Goal: Task Accomplishment & Management: Complete application form

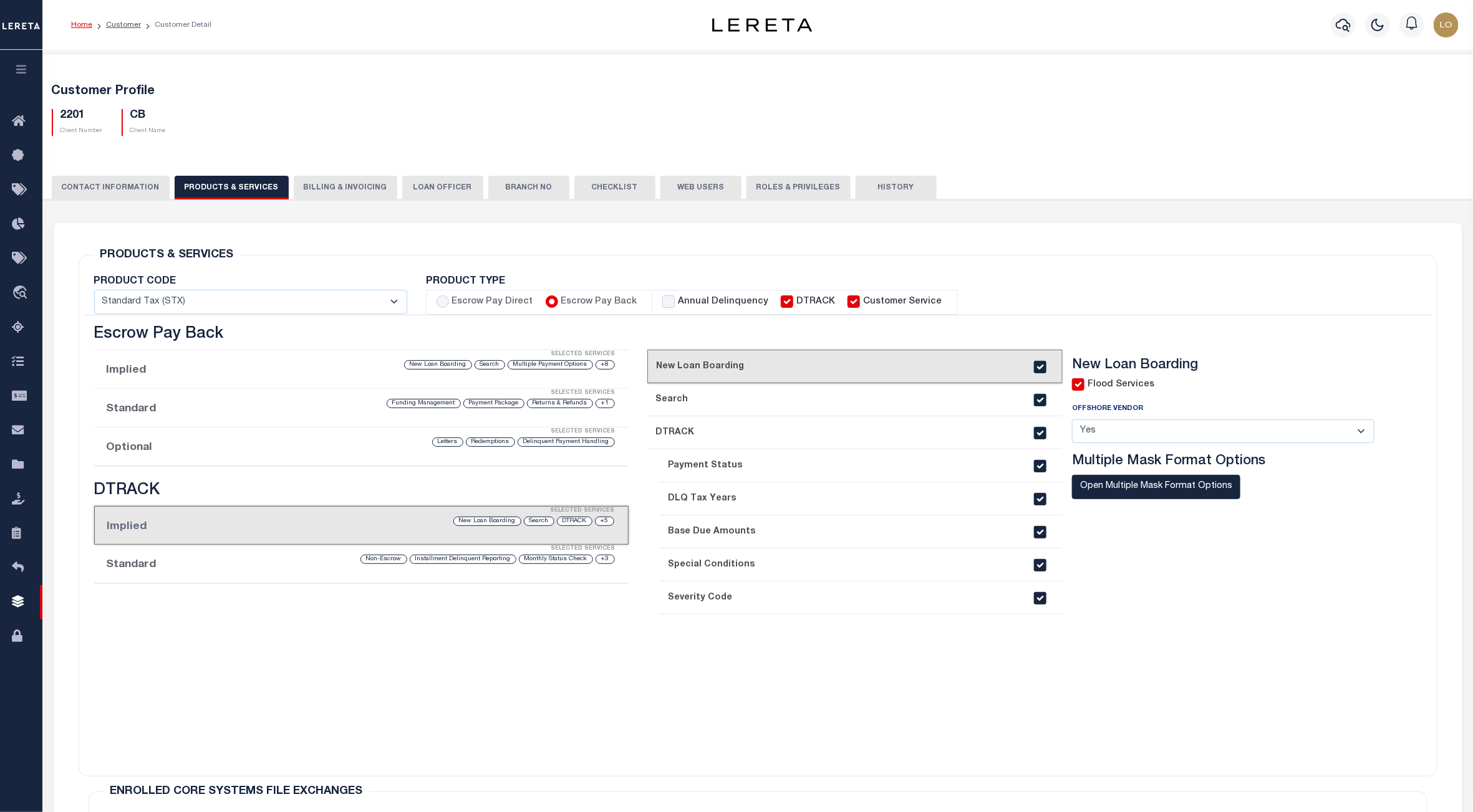
click at [19, 71] on icon "button" at bounding box center [22, 69] width 15 height 11
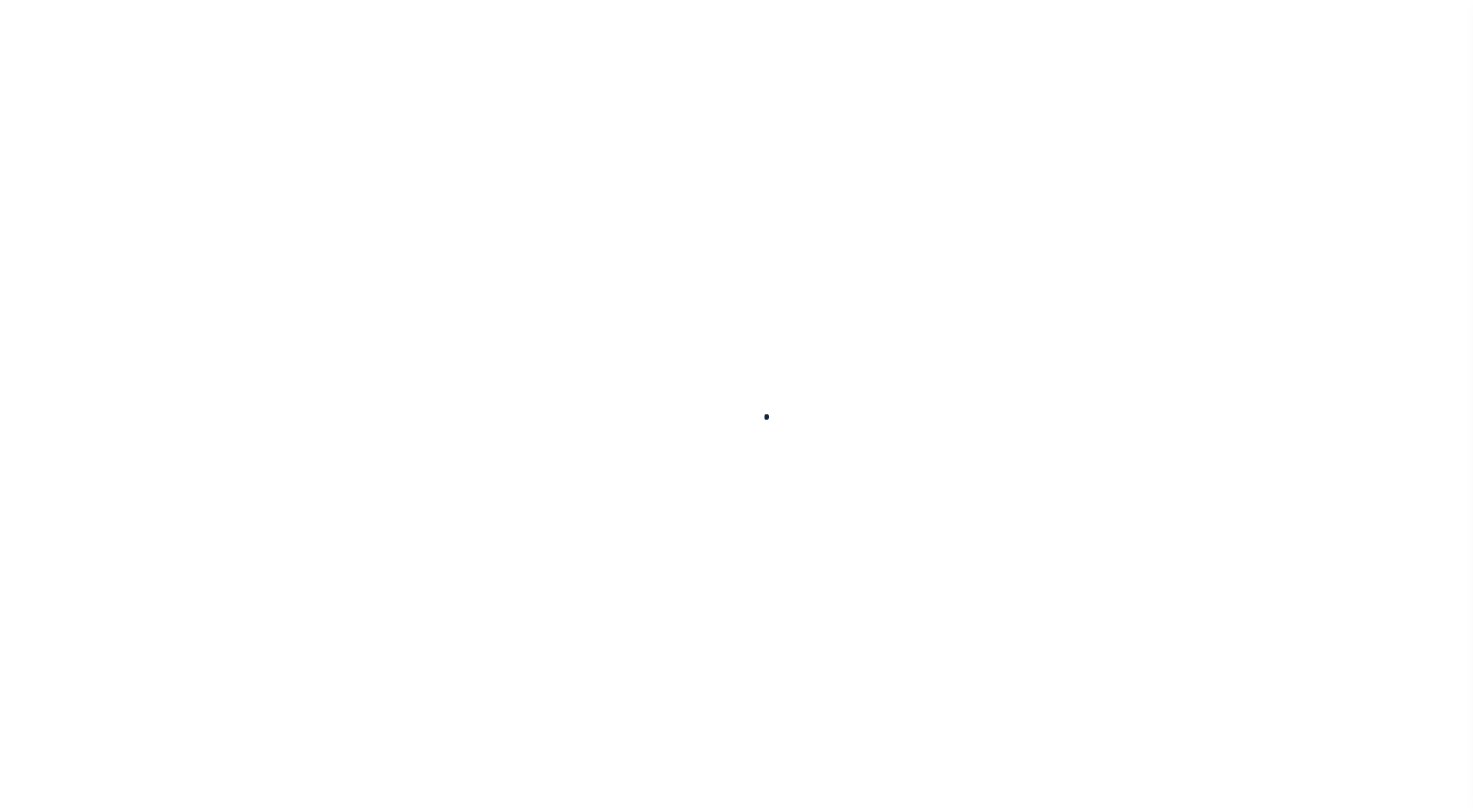
select select
checkbox input "false"
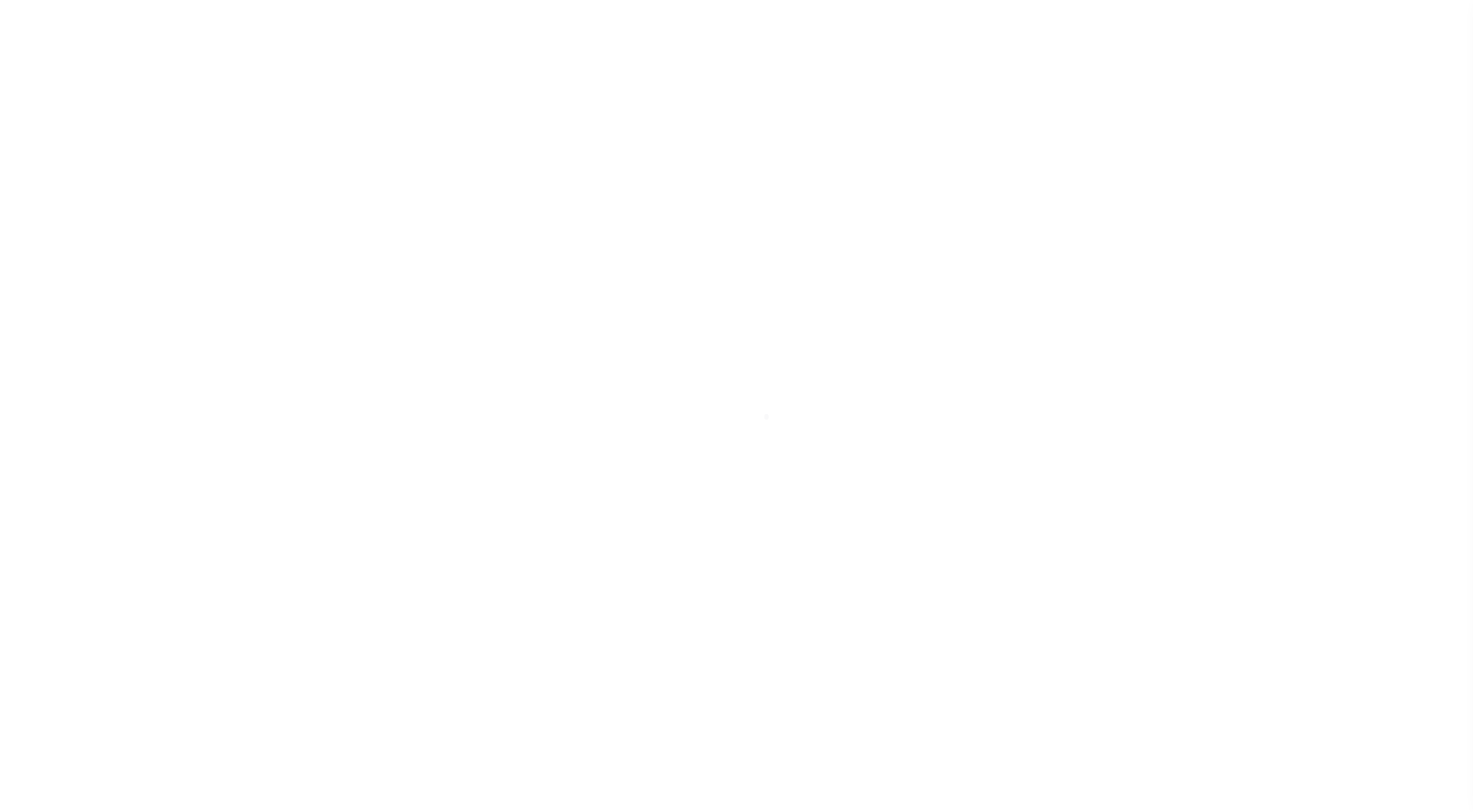
checkbox input "false"
type input "4102900000"
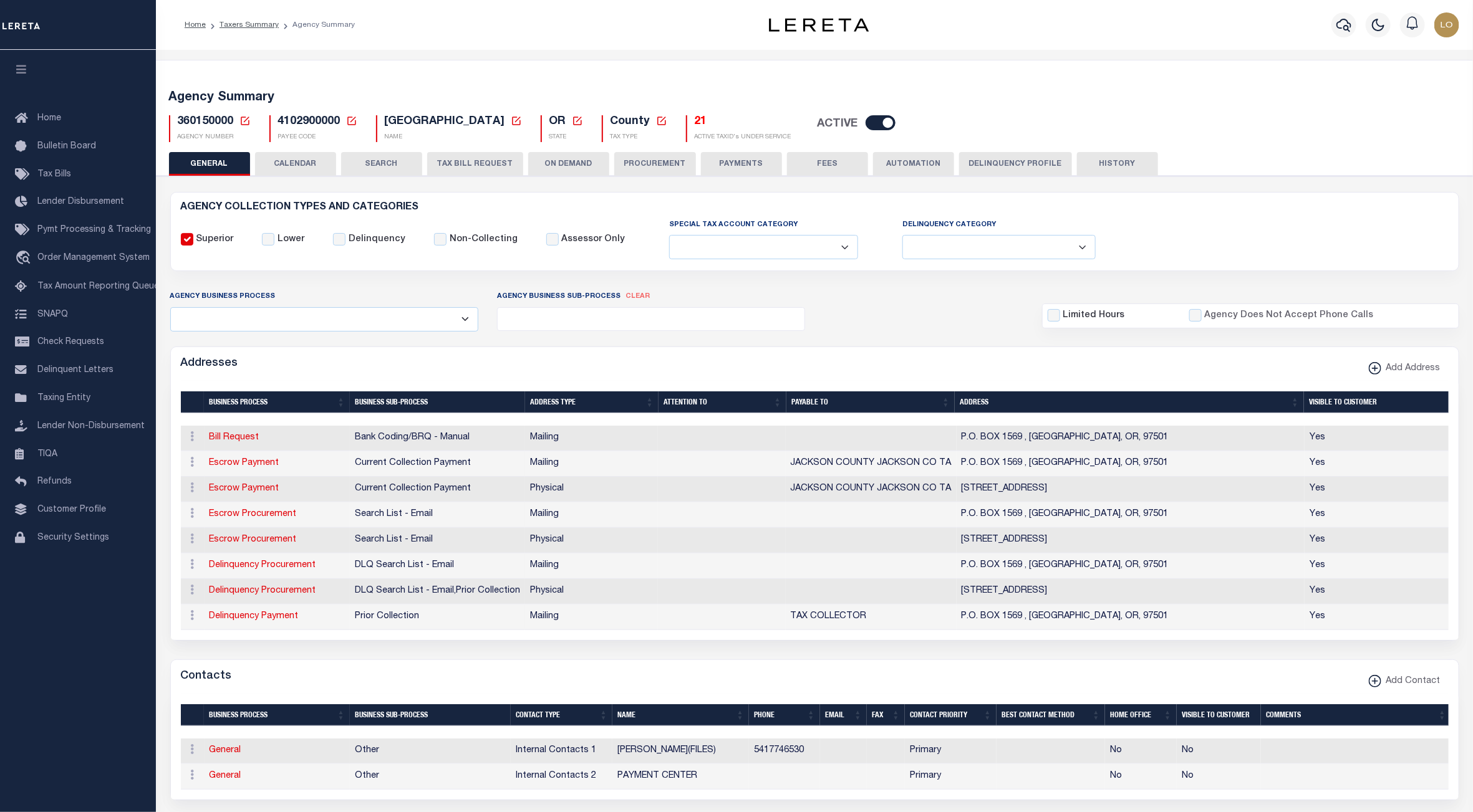
click at [480, 159] on button "TAX BILL REQUEST" at bounding box center [475, 164] width 96 height 24
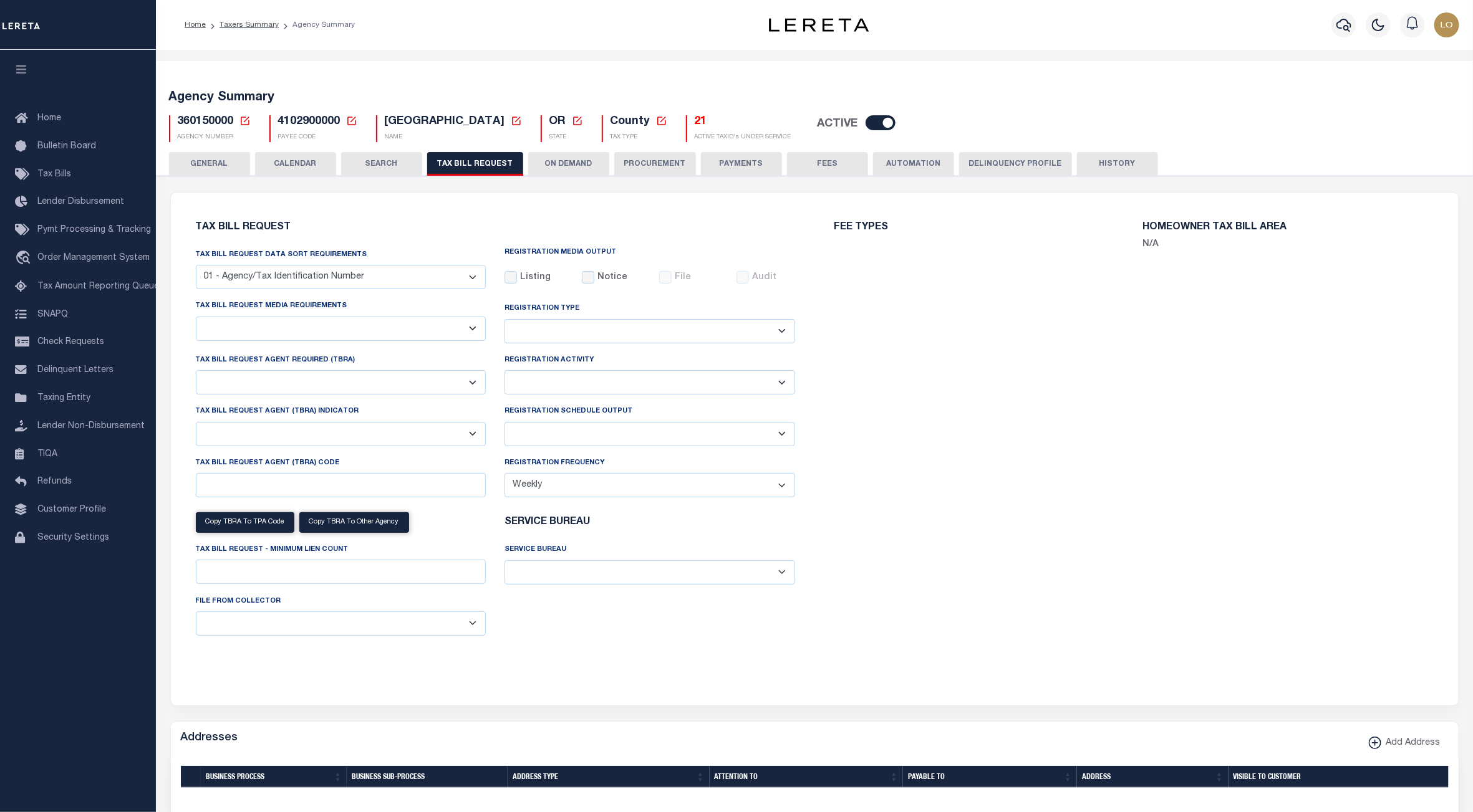
select select "22"
select select "true"
select select "9"
type input "LTS"
select select
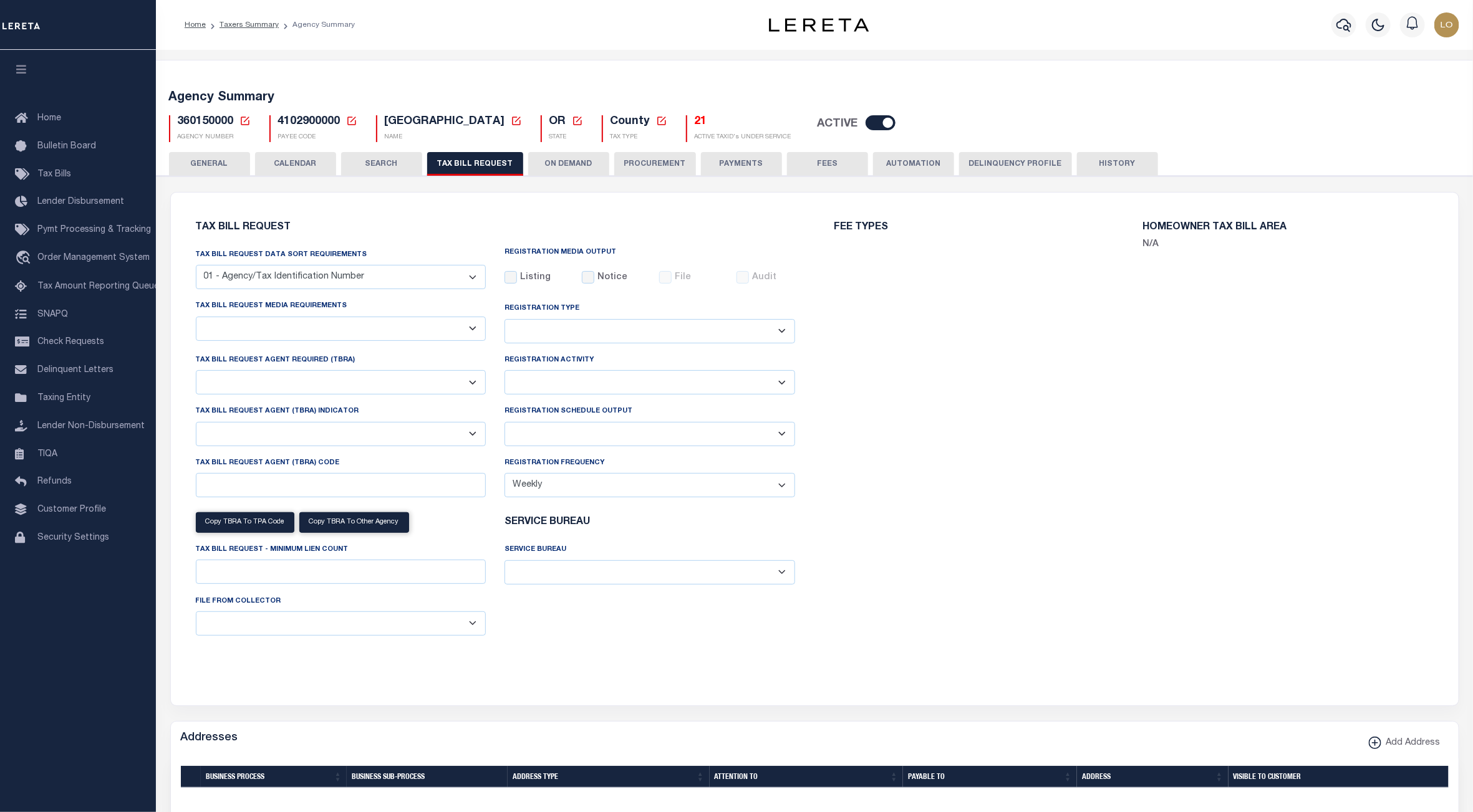
type input "1"
select select "4100743000"
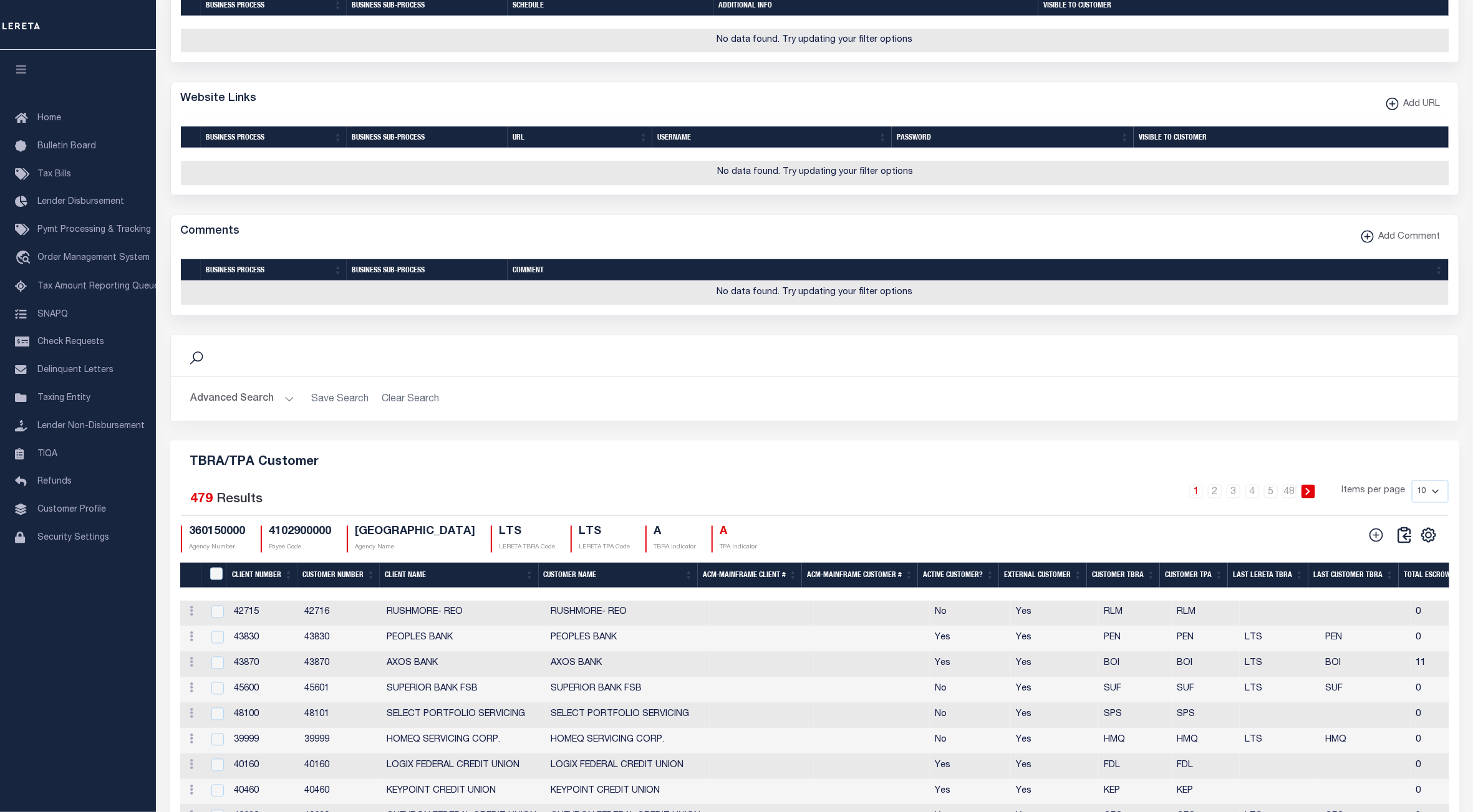
scroll to position [1311, 0]
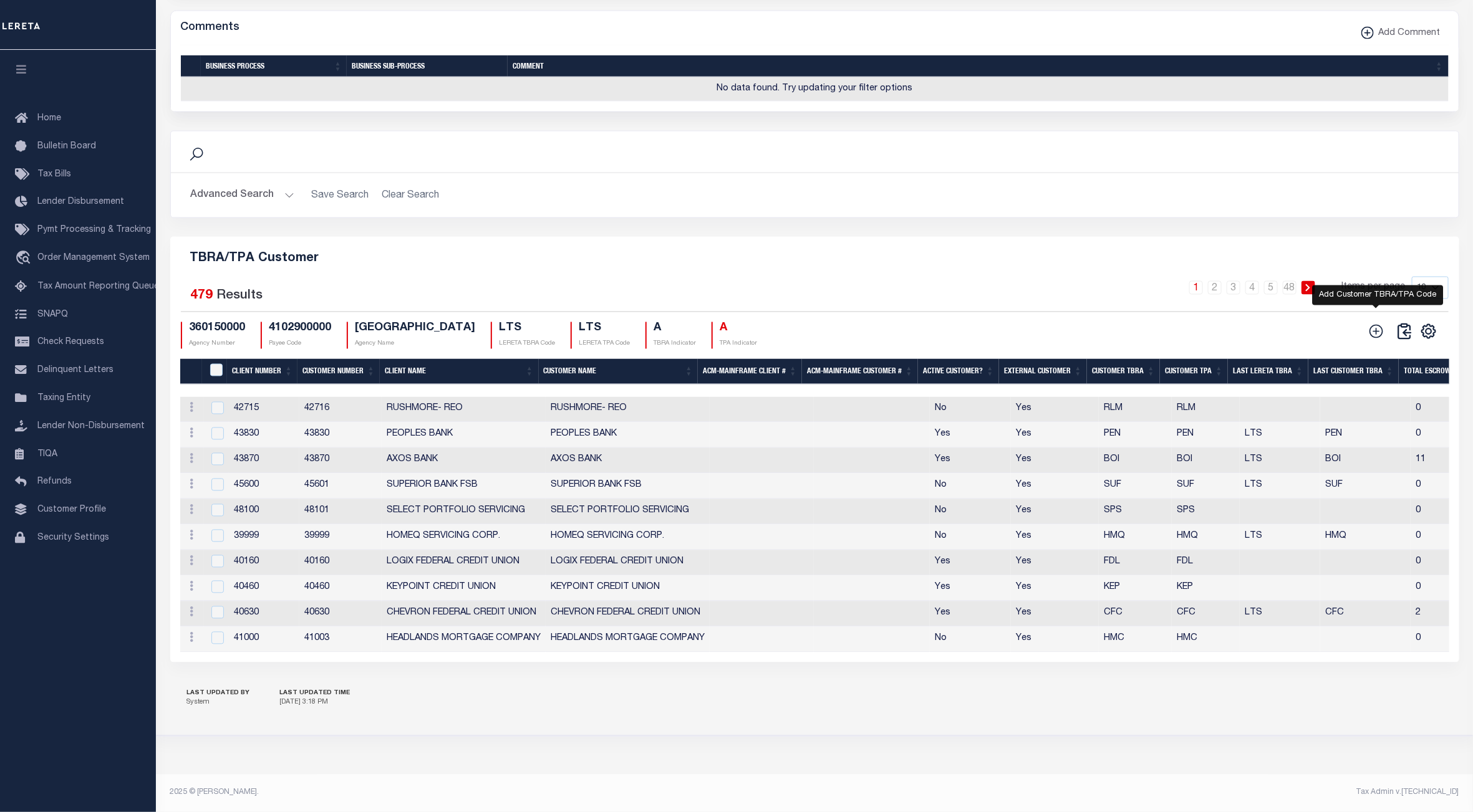
click at [1383, 323] on icon at bounding box center [1376, 331] width 17 height 17
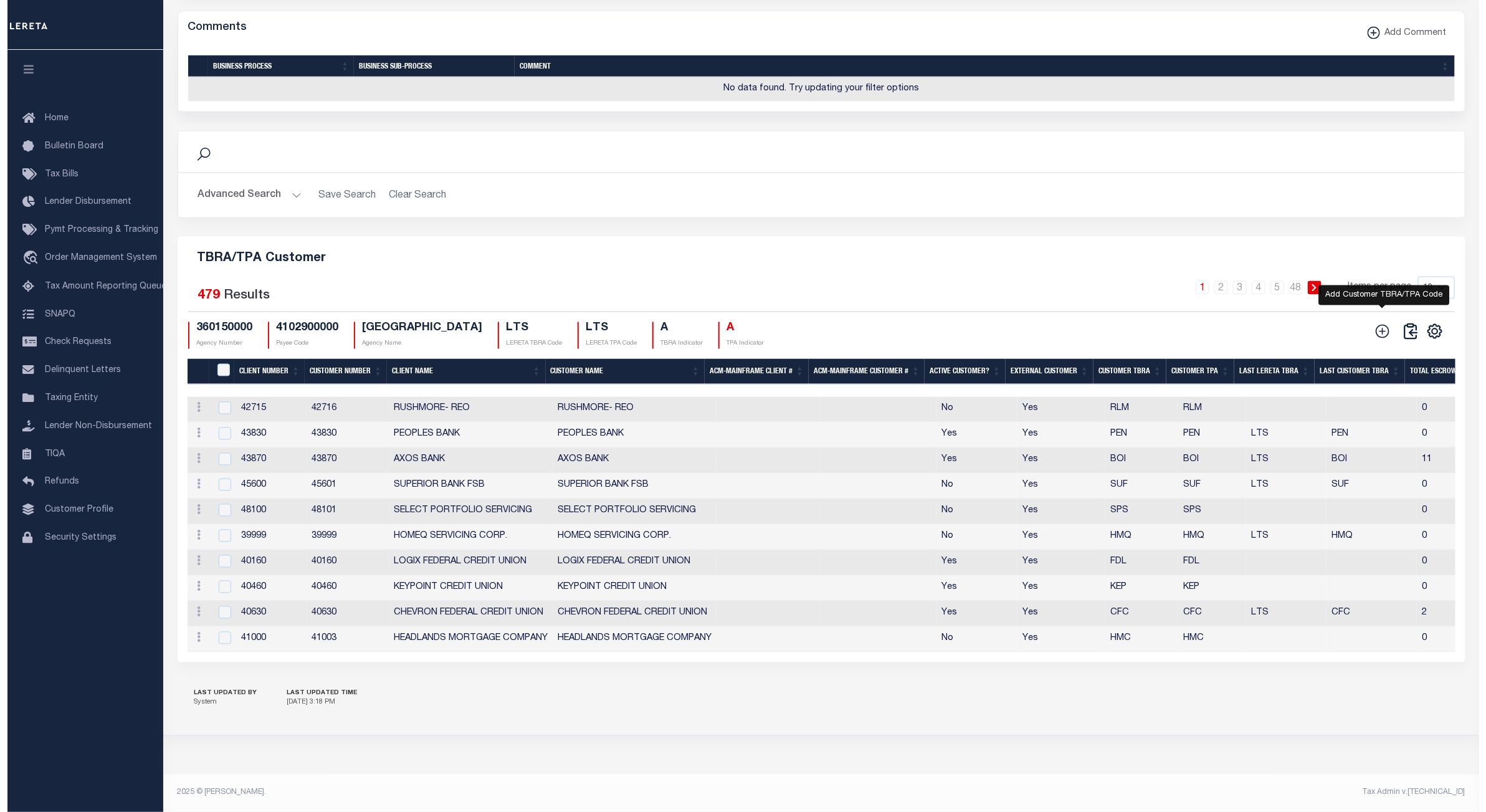
scroll to position [1281, 0]
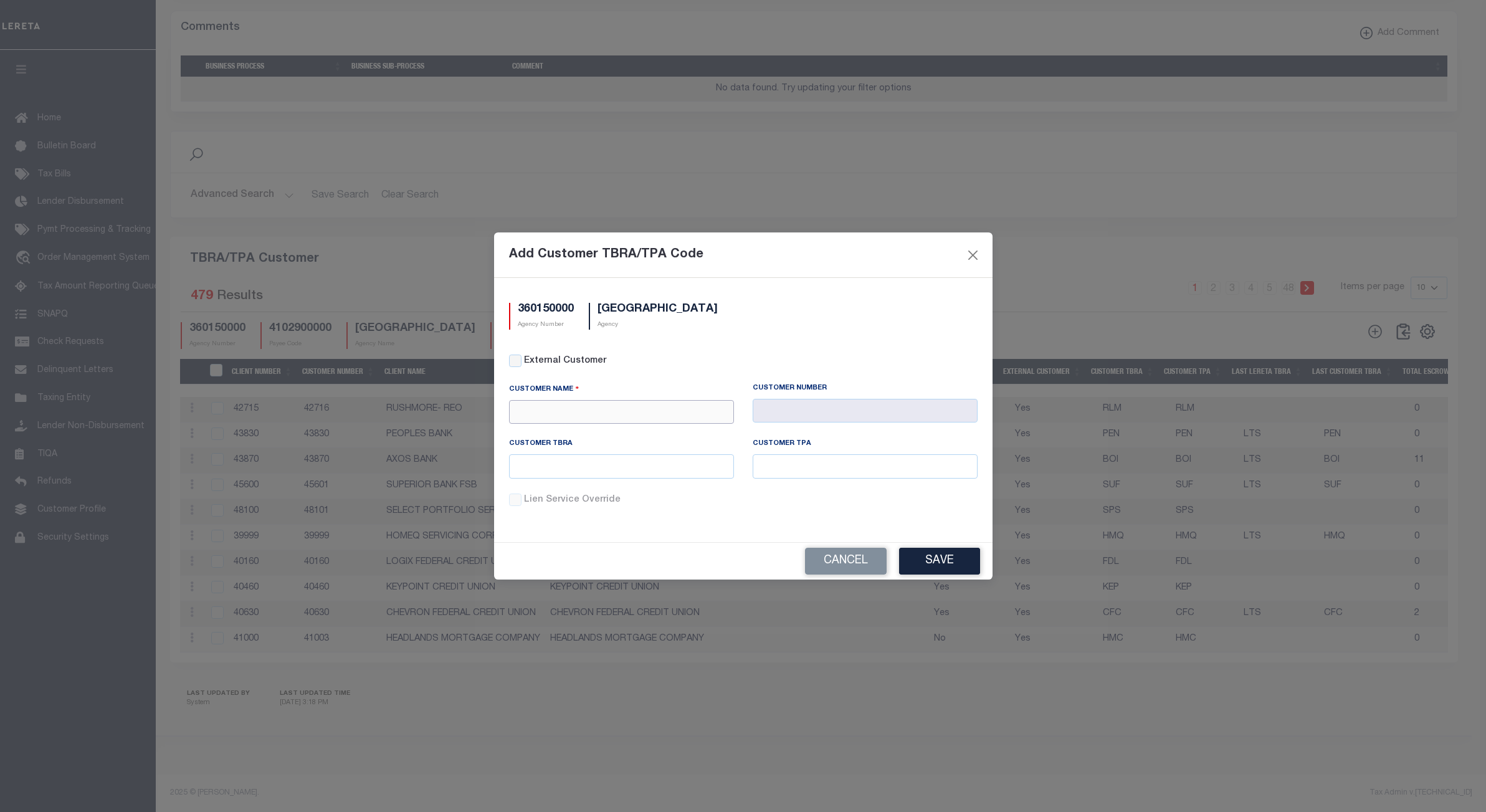
click at [557, 415] on input "text" at bounding box center [621, 412] width 225 height 24
click at [568, 463] on div "APCU" at bounding box center [621, 473] width 224 height 20
type input "APCU"
type input "2205"
type input "APCU"
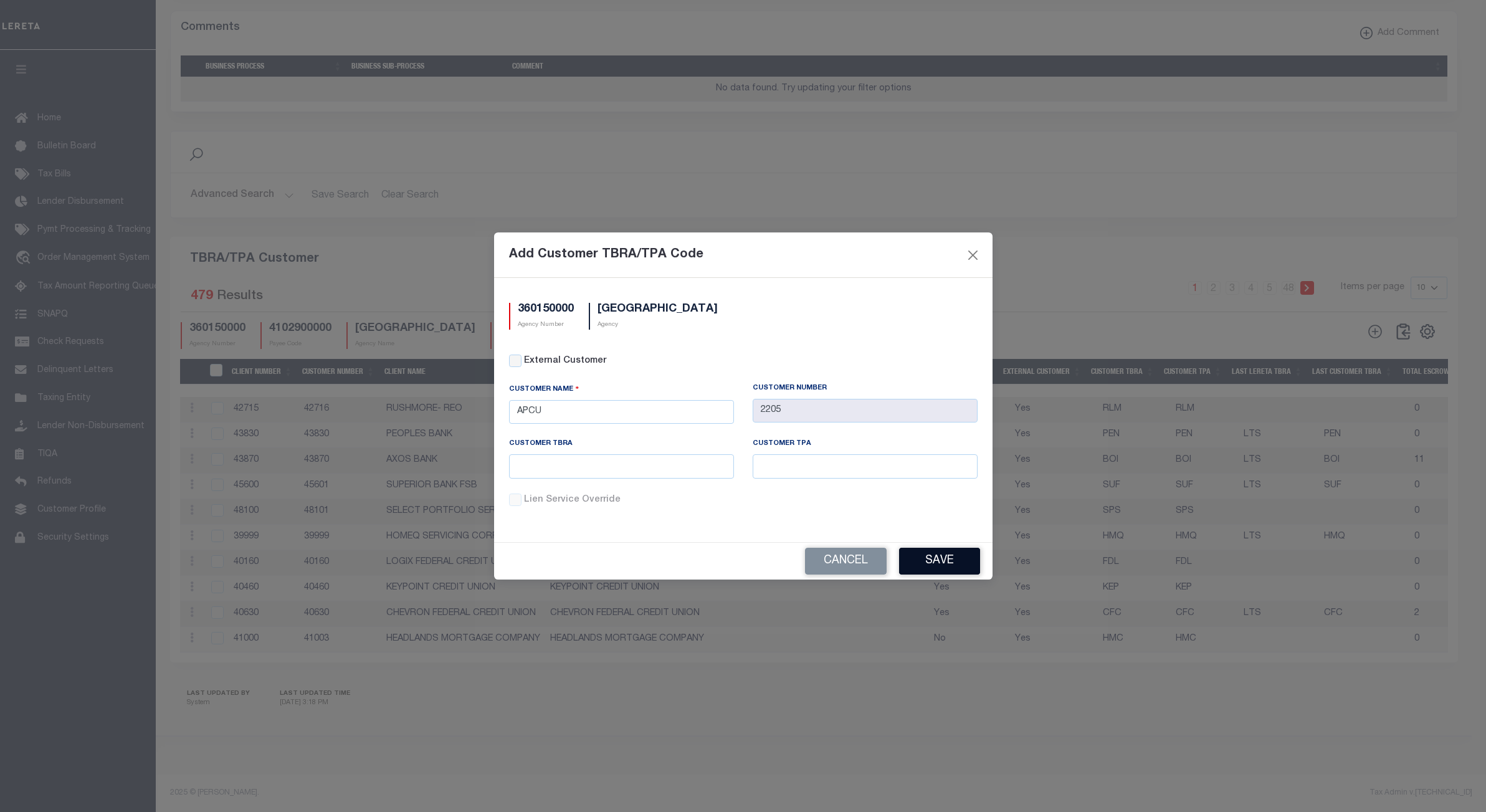
click at [929, 554] on button "Save" at bounding box center [940, 561] width 81 height 27
